Goal: Task Accomplishment & Management: Complete application form

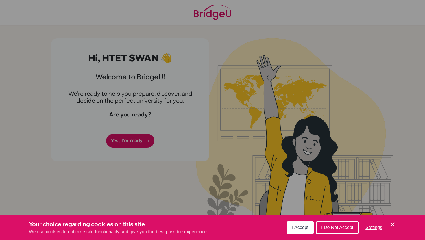
click at [287, 225] on button "I Accept" at bounding box center [300, 227] width 27 height 13
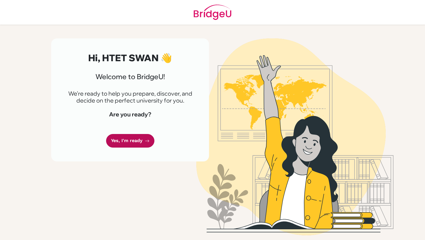
click at [127, 142] on link "Yes, I'm ready" at bounding box center [130, 141] width 48 height 14
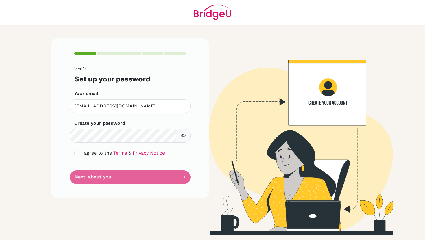
click at [77, 155] on div "I agree to the Terms & Privacy Notice" at bounding box center [129, 153] width 111 height 7
click at [76, 150] on div "I agree to the Terms & Privacy Notice" at bounding box center [129, 153] width 111 height 7
click at [75, 148] on form "Step 1 of 5 Set up your password Your email [EMAIL_ADDRESS][DOMAIN_NAME] Invali…" at bounding box center [129, 125] width 111 height 118
click at [75, 151] on input "checkbox" at bounding box center [76, 153] width 5 height 5
checkbox input "true"
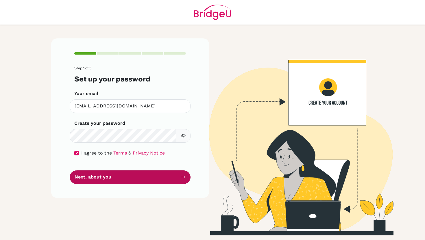
click at [103, 180] on button "Next, about you" at bounding box center [130, 177] width 121 height 14
